Goal: Task Accomplishment & Management: Manage account settings

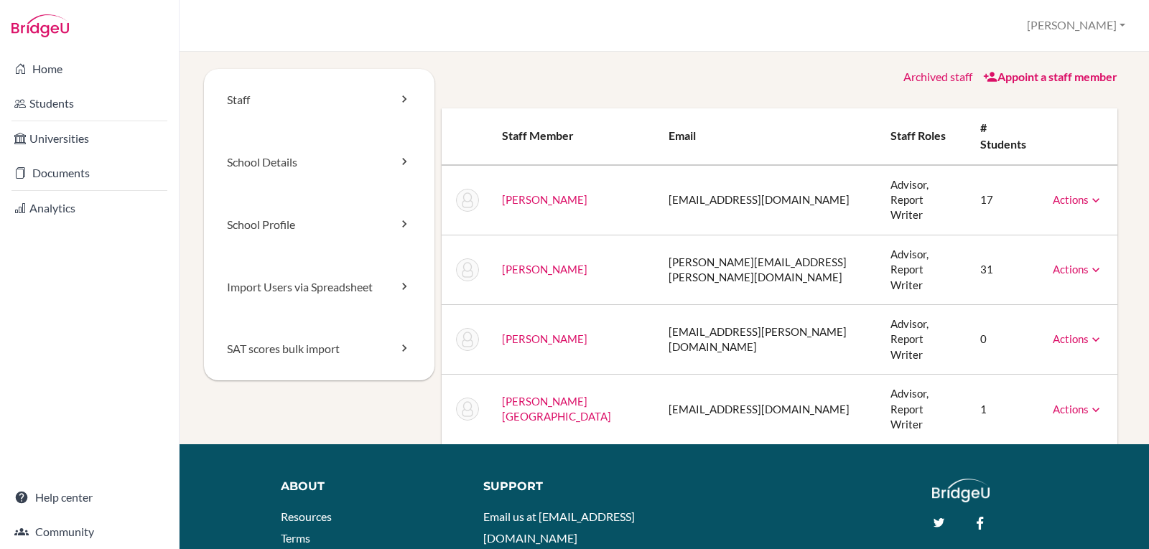
click at [1059, 263] on link "Actions" at bounding box center [1078, 269] width 50 height 13
click at [1034, 304] on link "Reset Password" at bounding box center [1041, 314] width 122 height 21
click at [282, 223] on link "School Profile" at bounding box center [319, 225] width 231 height 62
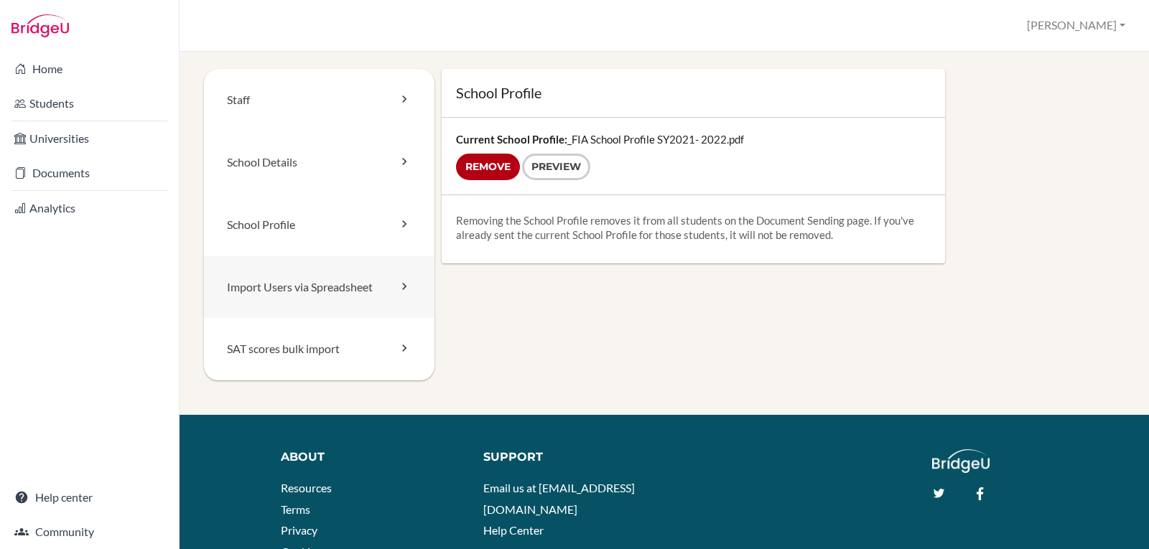
click at [297, 286] on link "Import Users via Spreadsheet" at bounding box center [319, 287] width 231 height 62
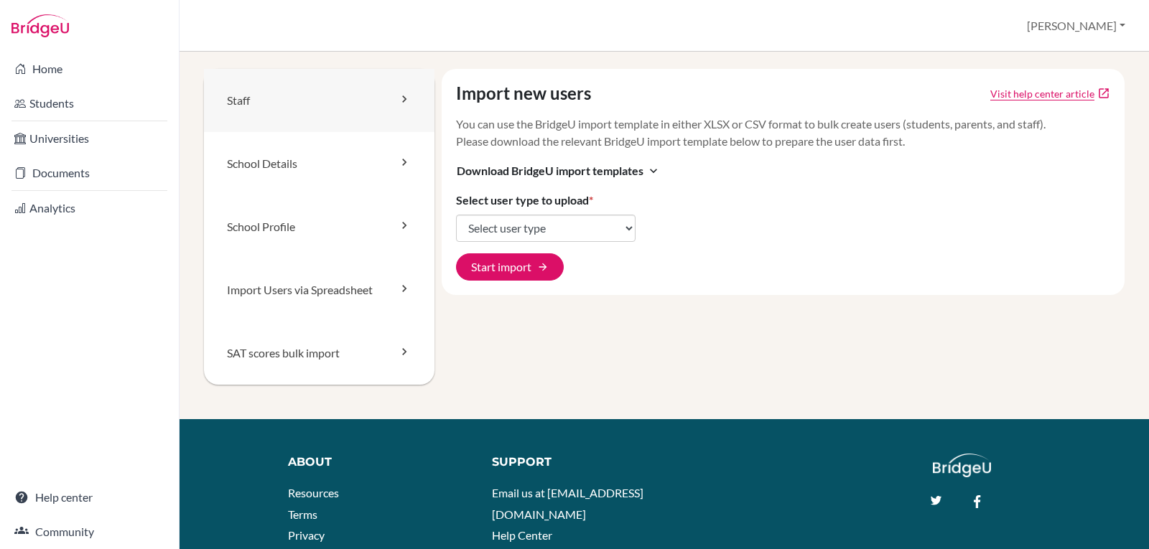
click at [402, 97] on icon at bounding box center [404, 99] width 14 height 14
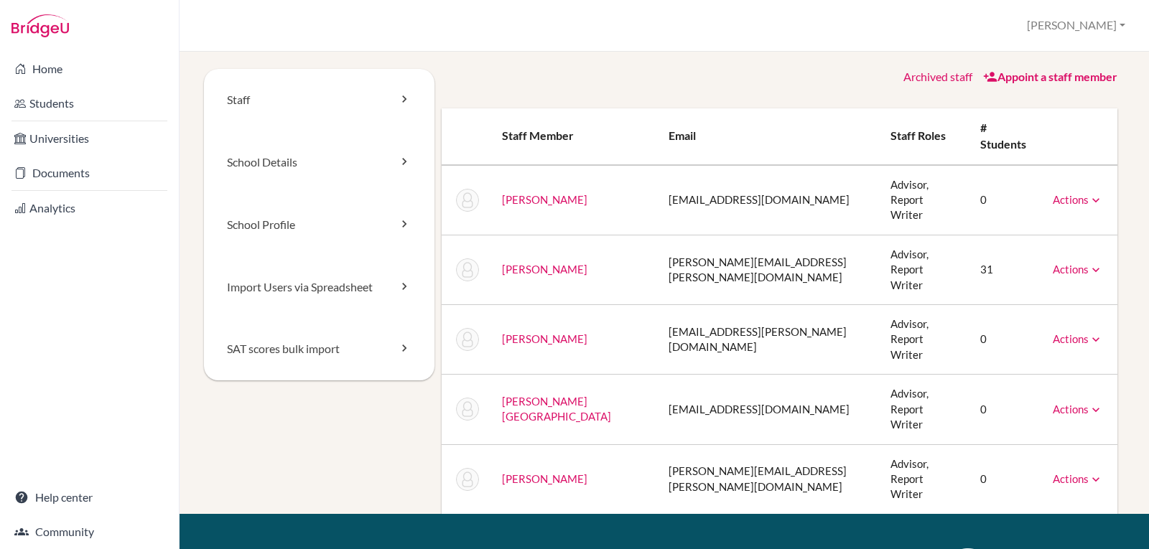
click at [1059, 263] on link "Actions" at bounding box center [1078, 269] width 50 height 13
click at [789, 78] on div "Archived staff Appoint a staff member" at bounding box center [780, 77] width 677 height 17
click at [282, 159] on link "School Details" at bounding box center [319, 162] width 231 height 62
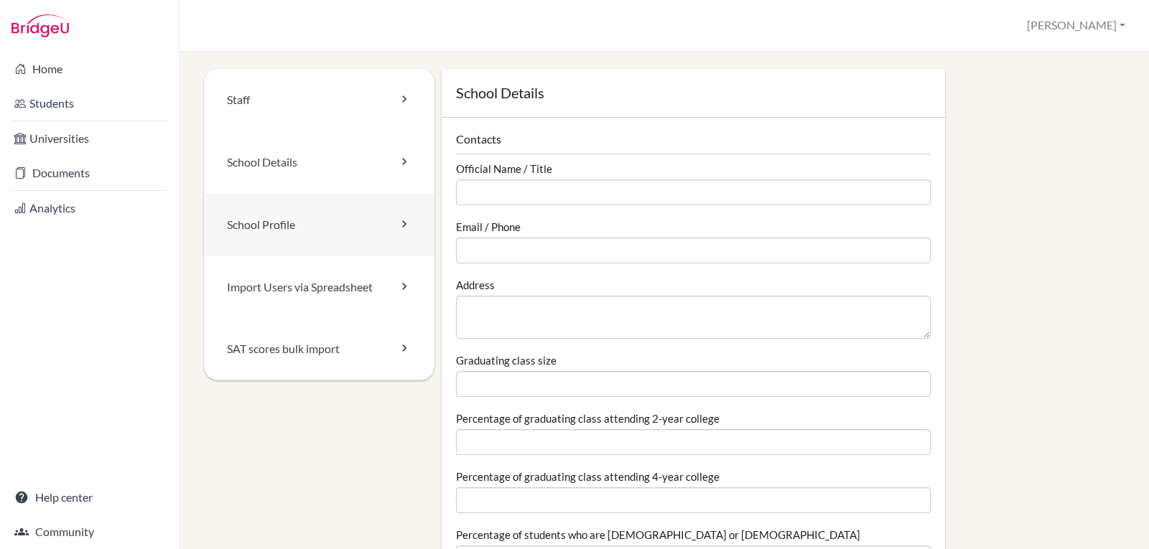
click at [255, 224] on link "School Profile" at bounding box center [319, 225] width 231 height 62
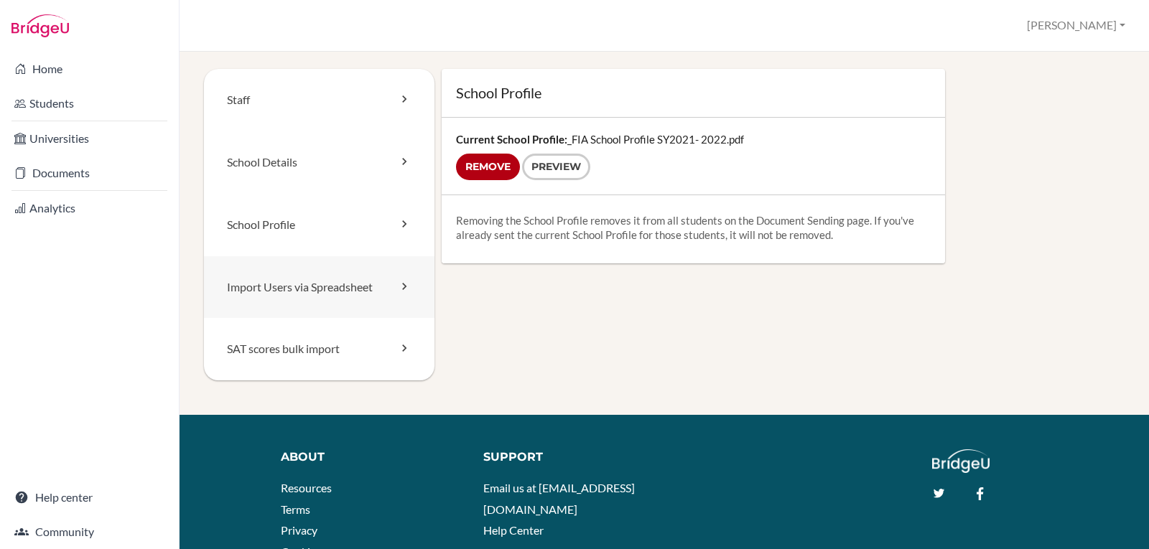
click at [278, 290] on link "Import Users via Spreadsheet" at bounding box center [319, 287] width 231 height 62
